Goal: Information Seeking & Learning: Compare options

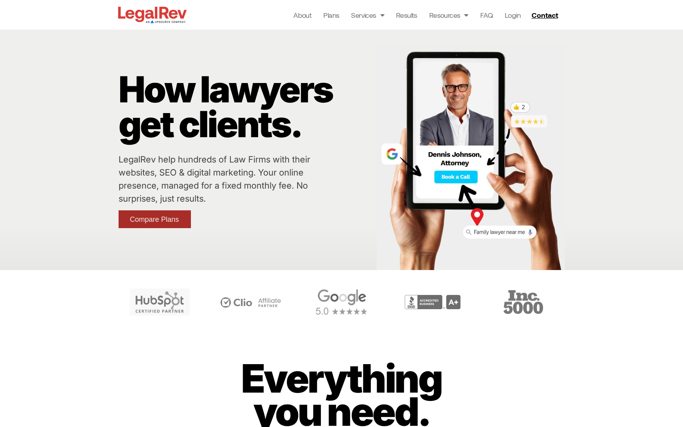
click at [177, 219] on span "Compare Plans" at bounding box center [154, 219] width 49 height 7
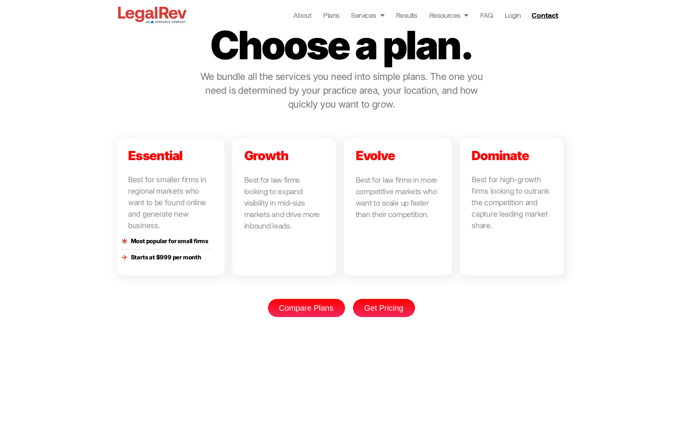
scroll to position [2076, 0]
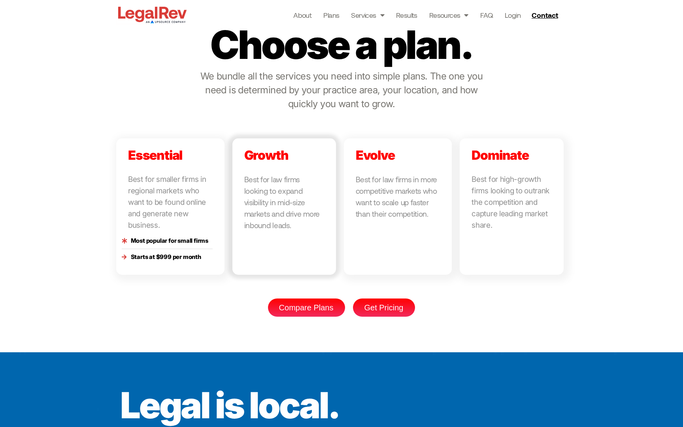
click at [267, 218] on link at bounding box center [285, 206] width 104 height 137
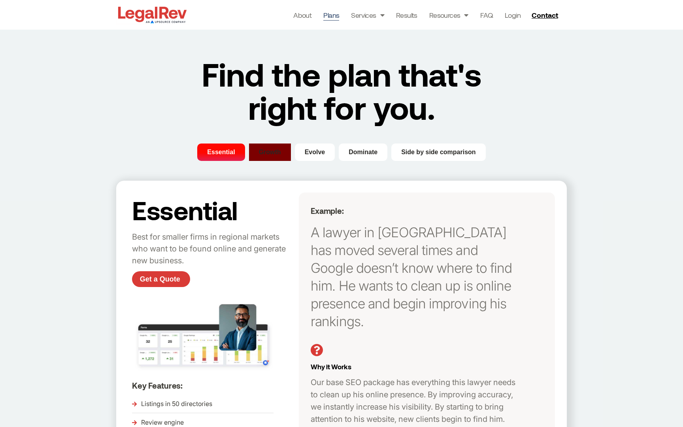
click at [263, 155] on span "Growth" at bounding box center [270, 152] width 22 height 9
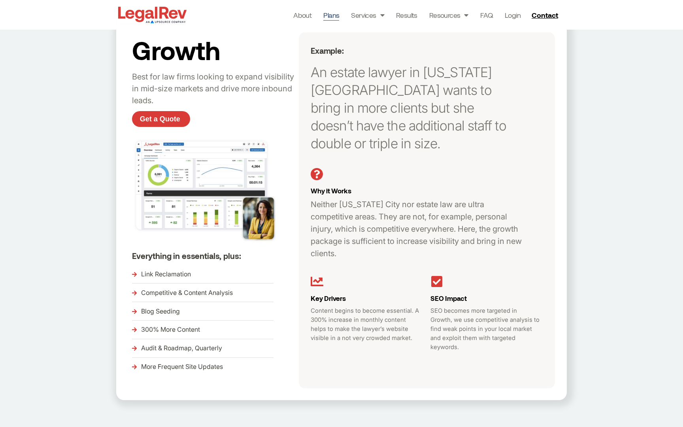
scroll to position [127, 0]
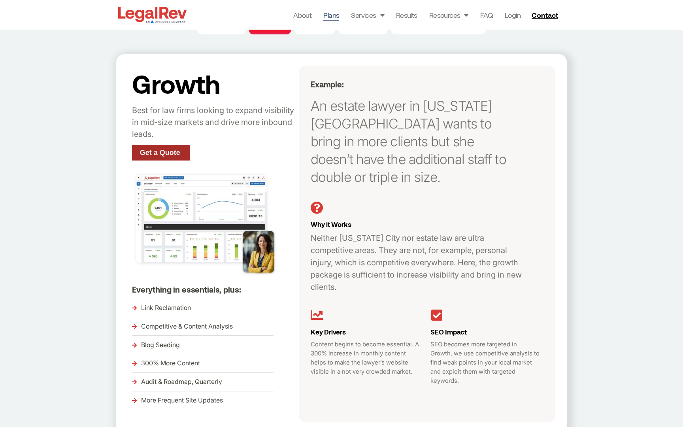
click at [173, 152] on span "Get a Quote" at bounding box center [160, 152] width 40 height 7
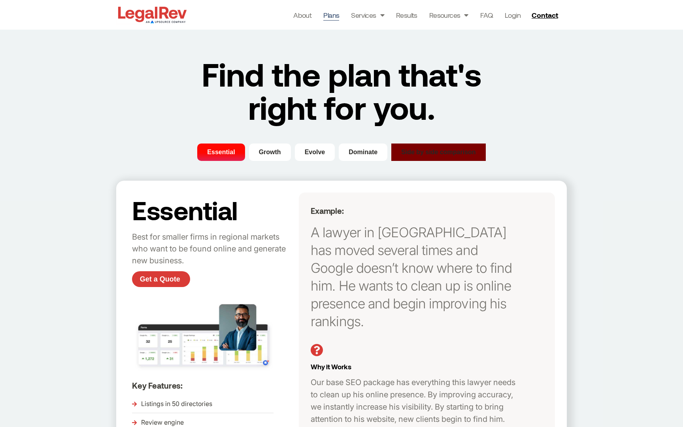
click at [414, 152] on span "Side by side comparison" at bounding box center [438, 152] width 75 height 9
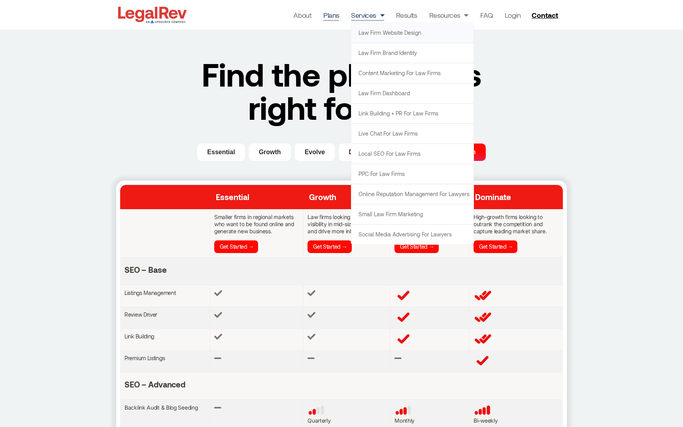
click at [394, 36] on link "Law Firm Website Design" at bounding box center [413, 33] width 122 height 20
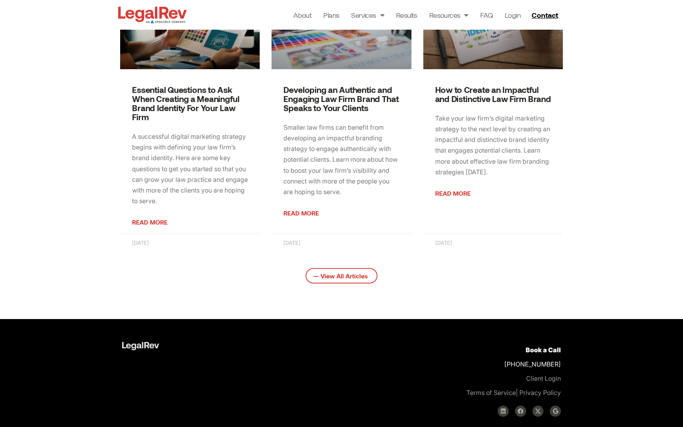
scroll to position [1148, 0]
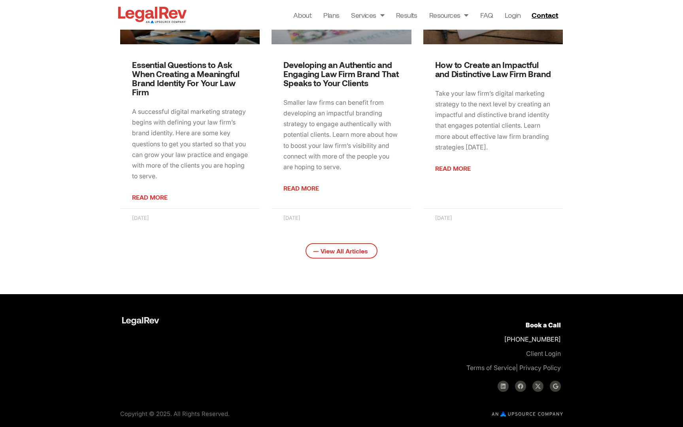
click at [519, 413] on img at bounding box center [527, 413] width 71 height 5
click at [504, 415] on img at bounding box center [527, 413] width 71 height 5
click at [508, 414] on img at bounding box center [527, 413] width 71 height 5
